Goal: Information Seeking & Learning: Learn about a topic

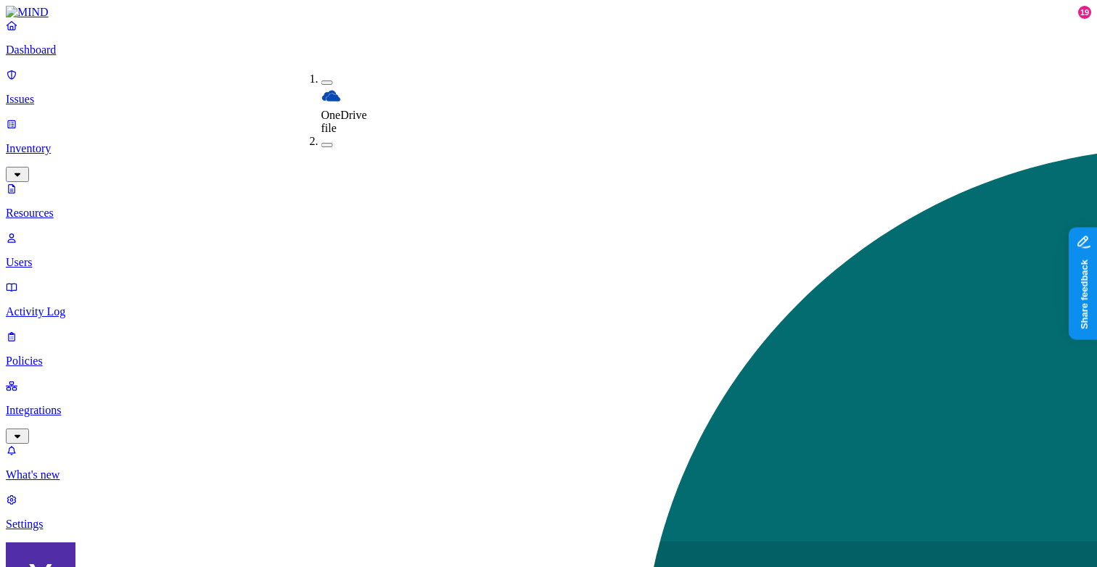
click at [321, 143] on button "button" at bounding box center [327, 145] width 12 height 4
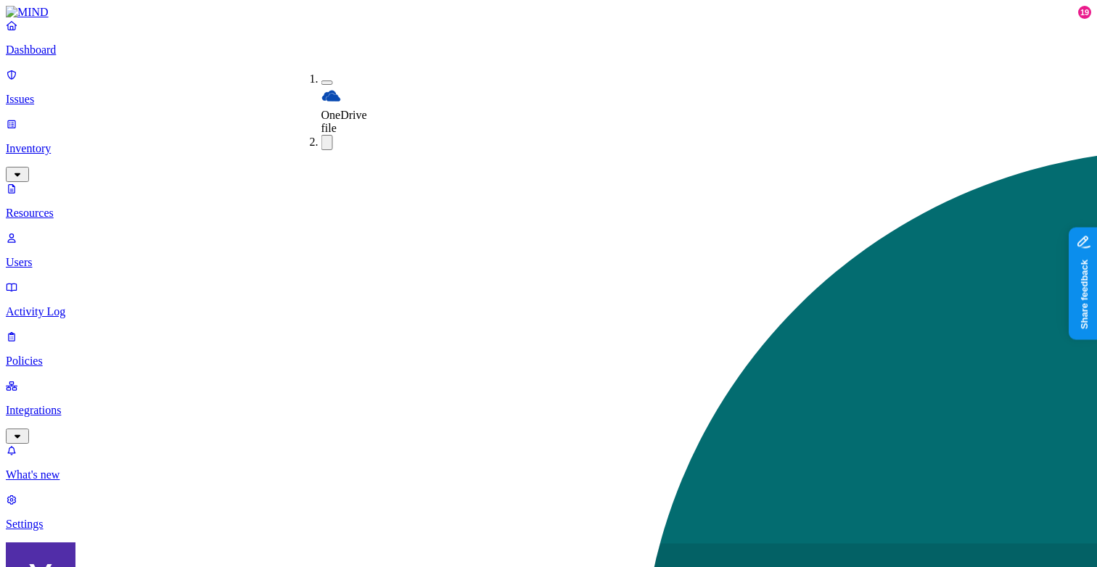
click at [321, 81] on button "button" at bounding box center [327, 83] width 12 height 4
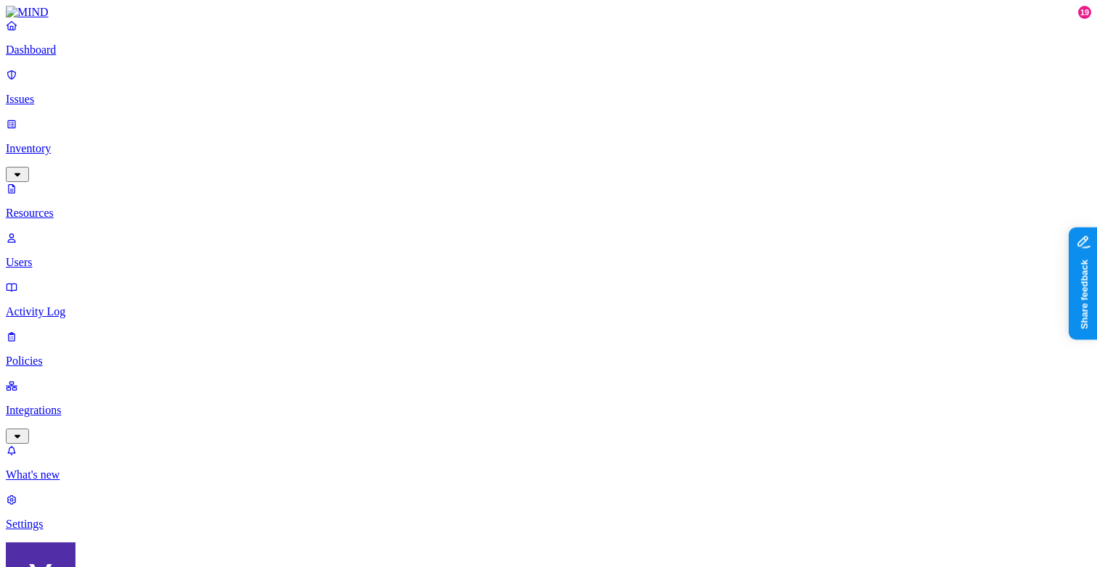
type button "on"
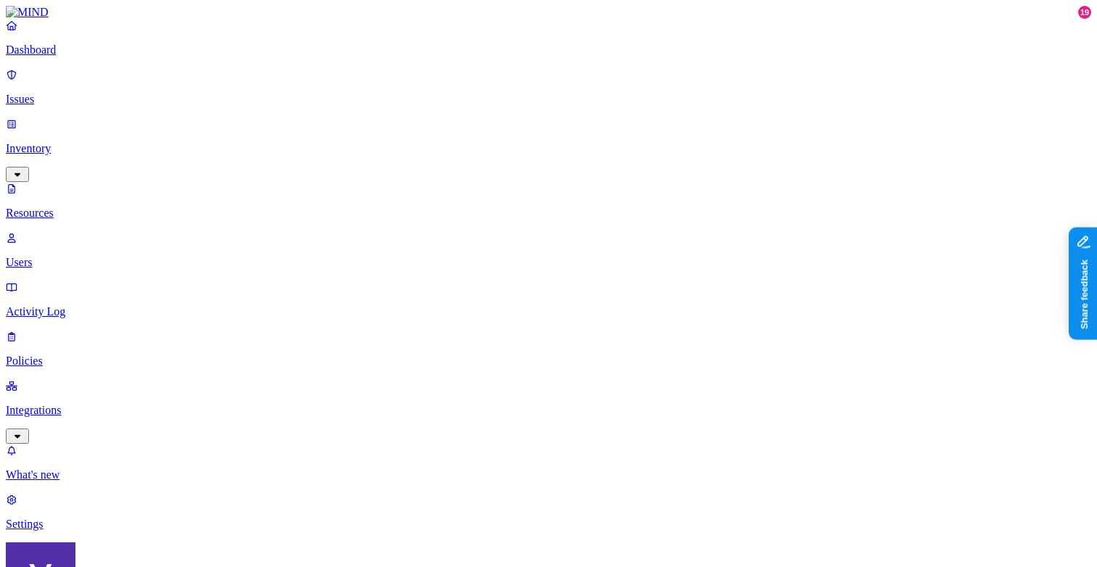
scroll to position [464, 0]
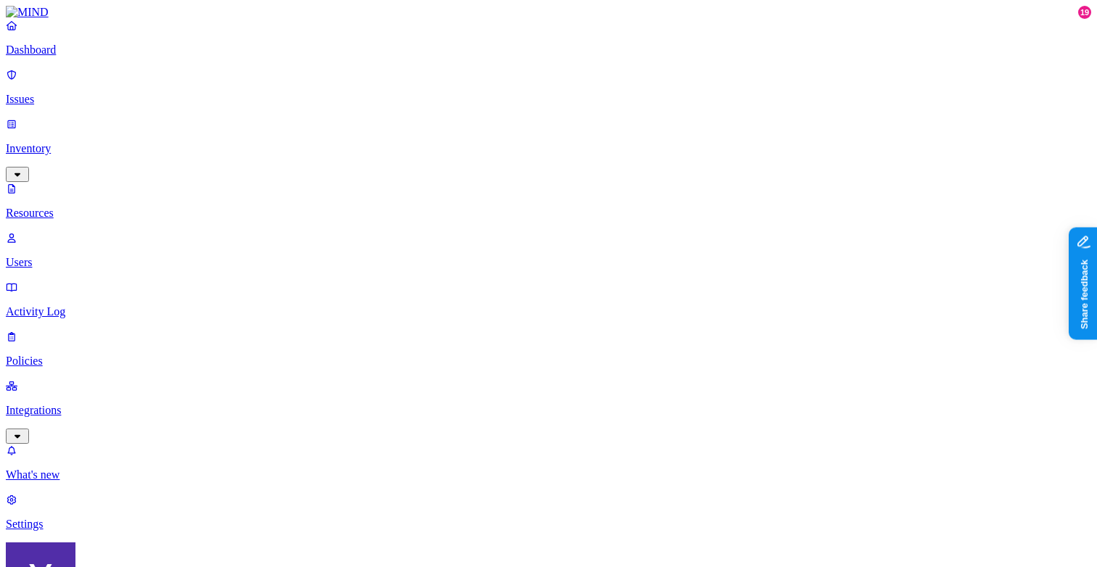
scroll to position [0, 0]
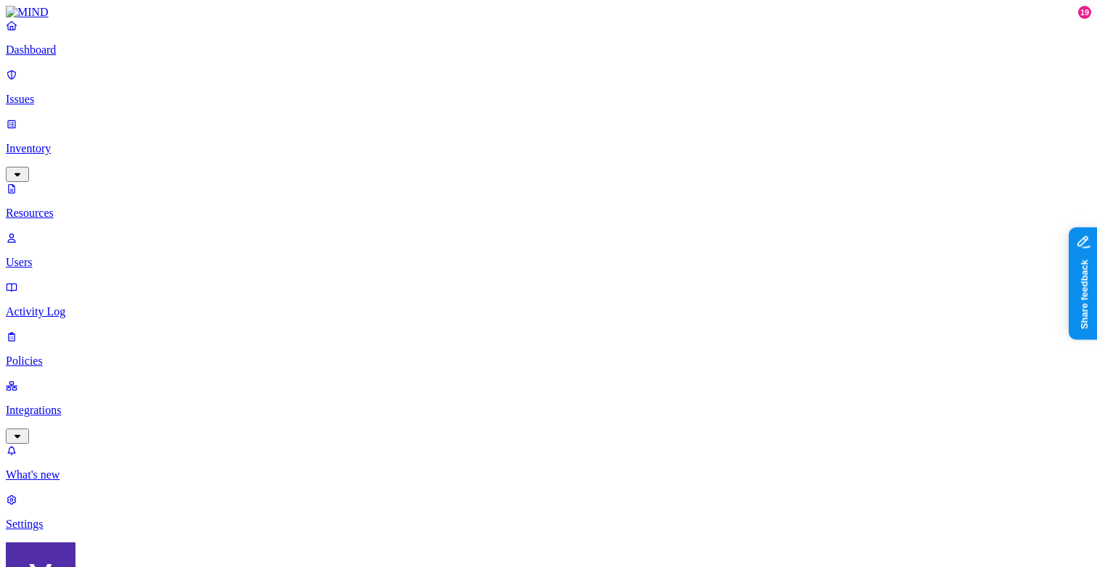
scroll to position [0, 0]
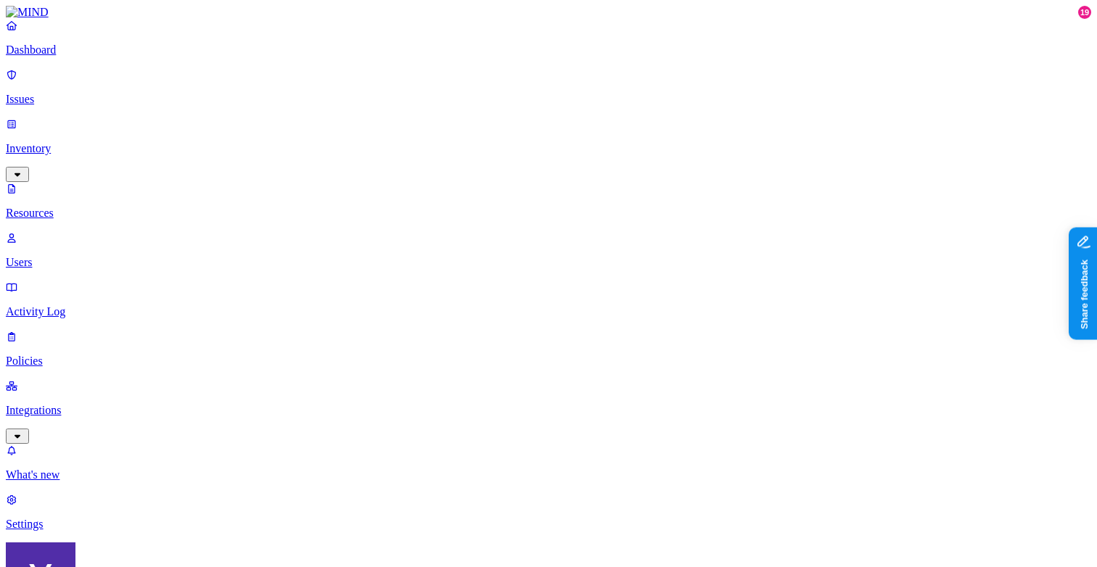
scroll to position [232, 0]
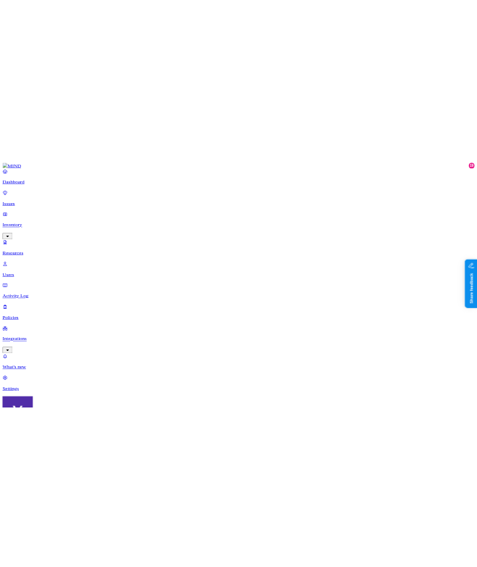
scroll to position [0, 0]
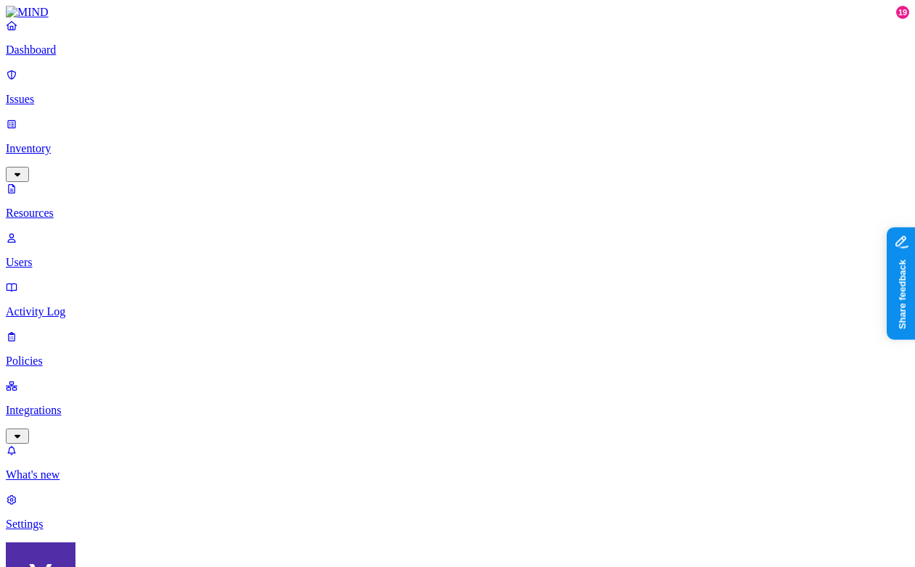
scroll to position [464, 0]
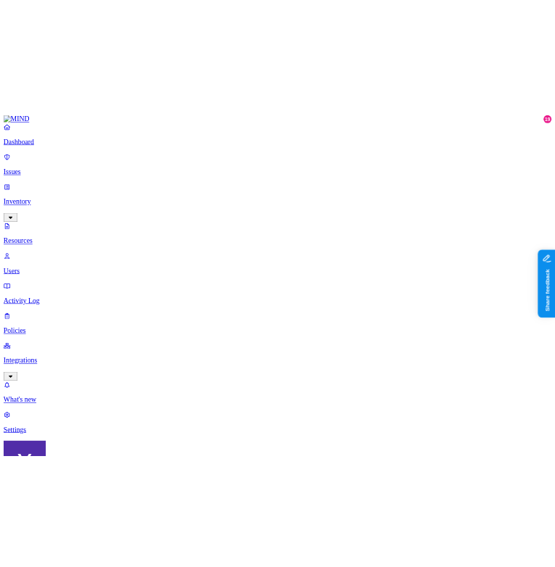
scroll to position [23, 0]
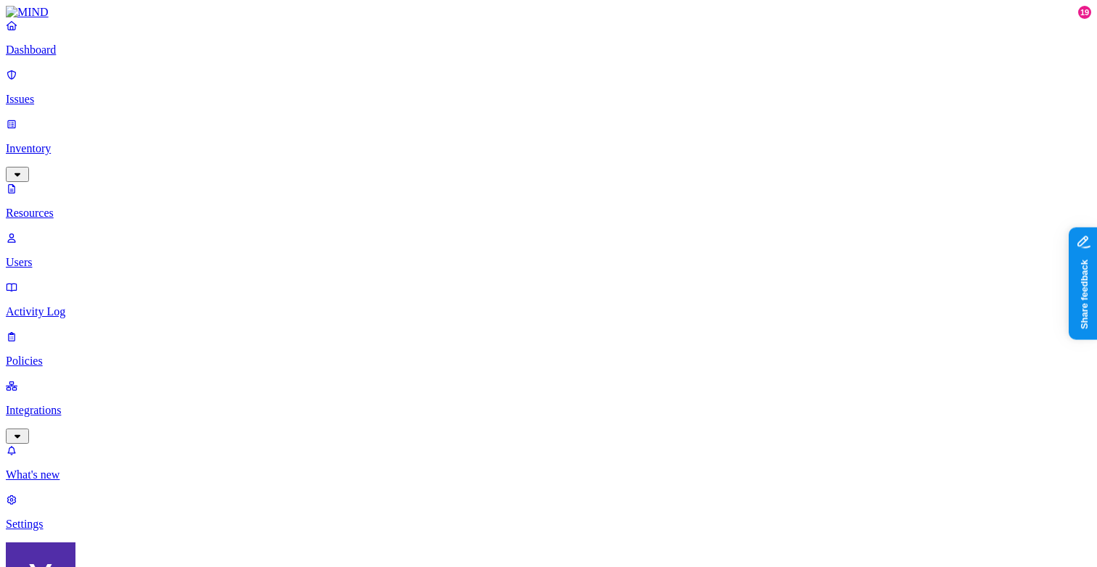
scroll to position [464, 0]
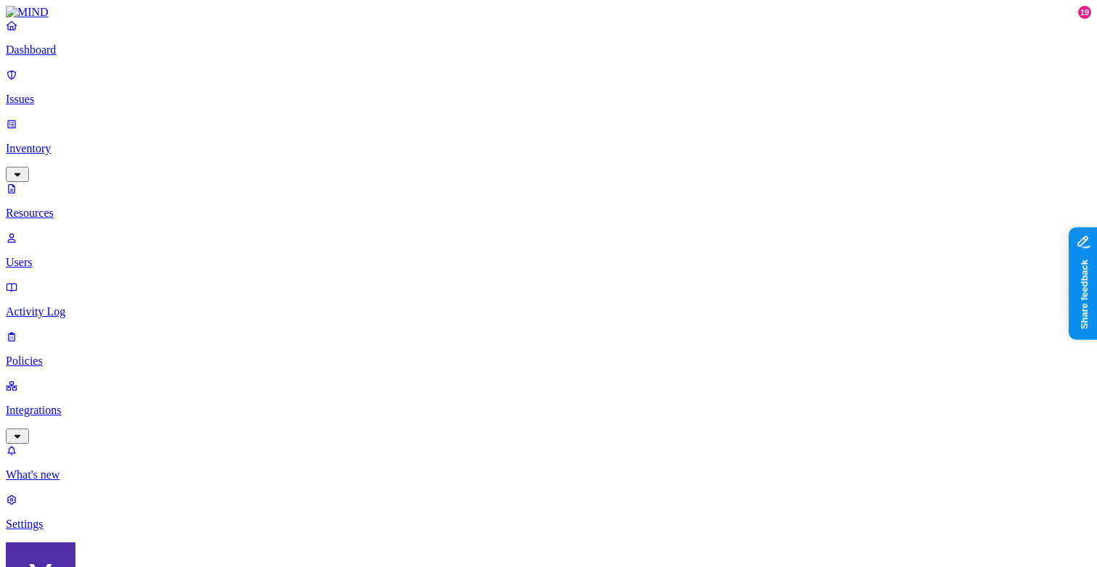
scroll to position [0, 0]
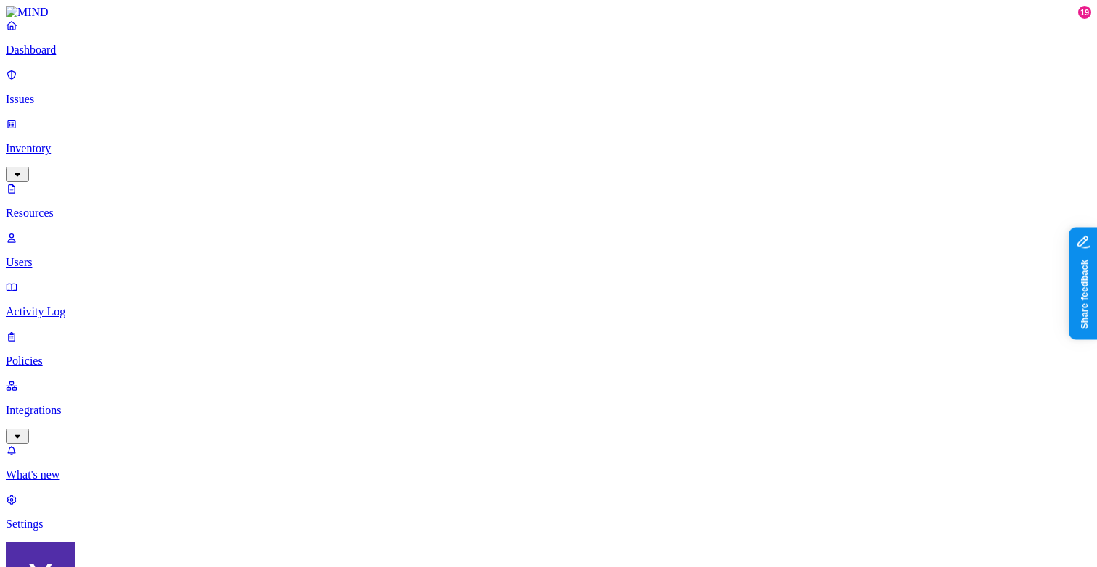
scroll to position [0, 0]
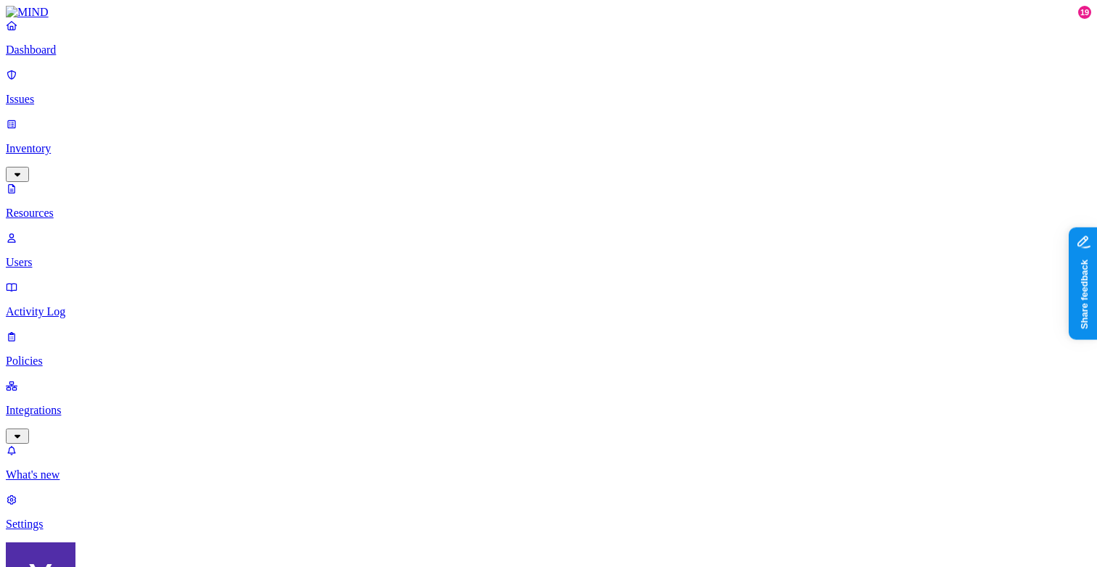
scroll to position [0, 0]
